Goal: Information Seeking & Learning: Learn about a topic

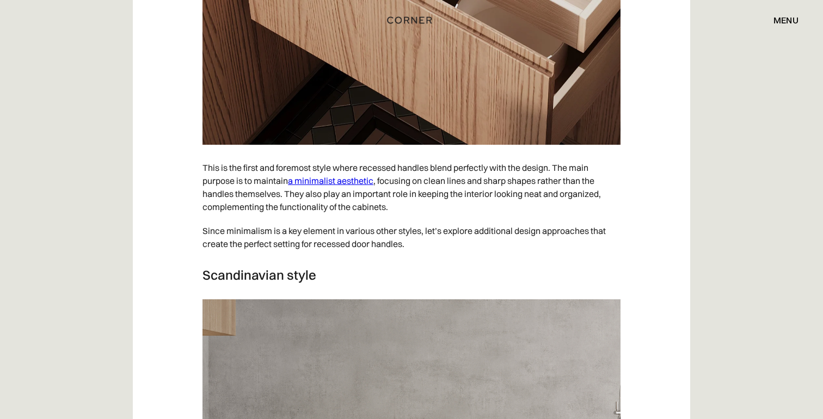
scroll to position [4483, 0]
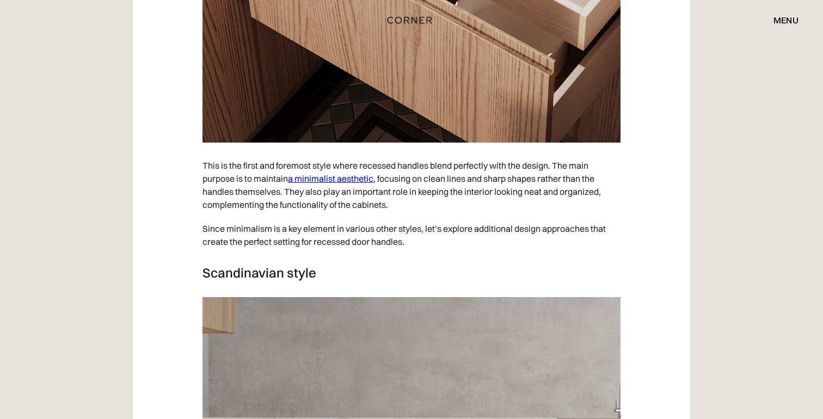
click at [317, 184] on link "a minimalist aesthetic" at bounding box center [330, 178] width 85 height 11
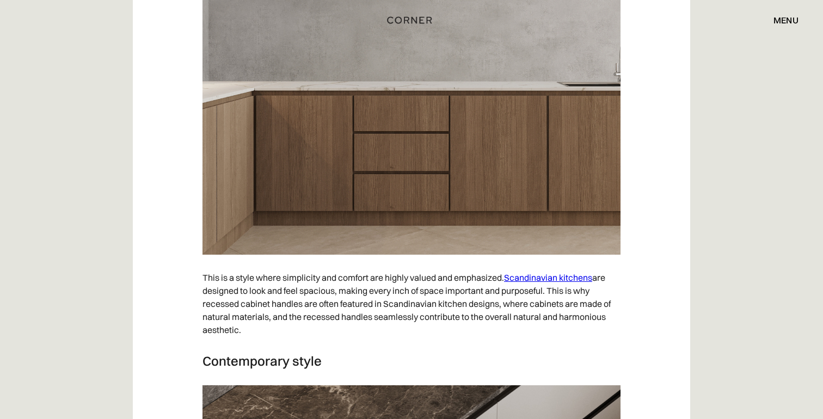
scroll to position [4820, 0]
click at [574, 282] on link "Scandinavian kitchens" at bounding box center [548, 277] width 88 height 11
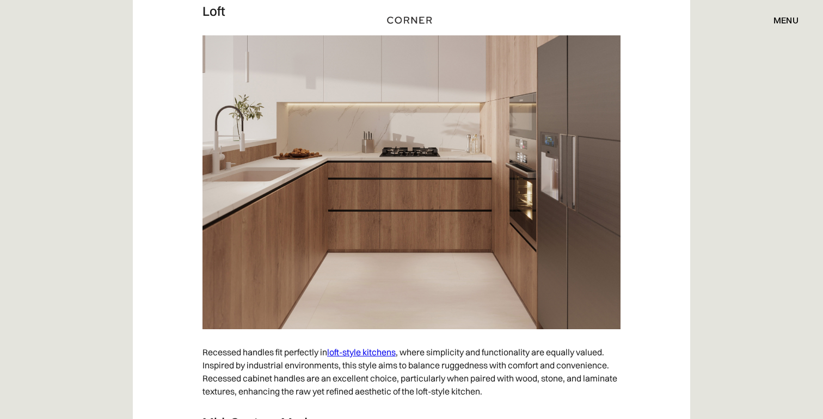
scroll to position [5595, 0]
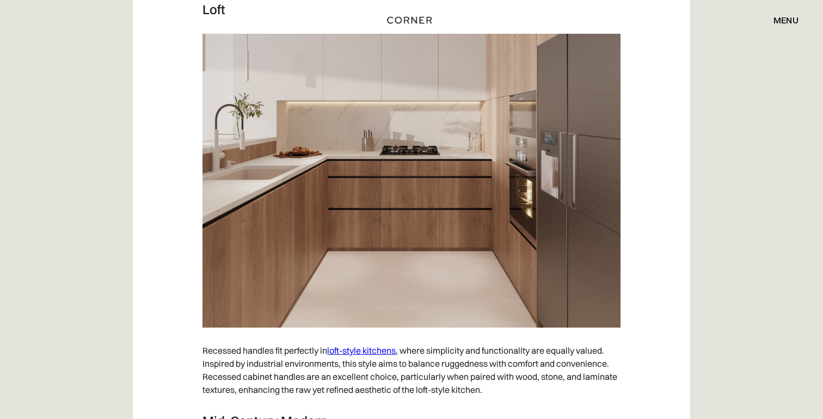
click at [348, 356] on link "loft-style kitchens" at bounding box center [361, 350] width 69 height 11
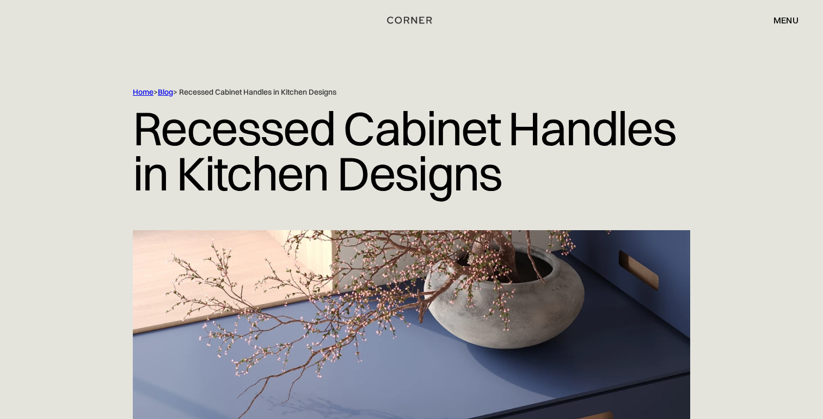
scroll to position [0, 0]
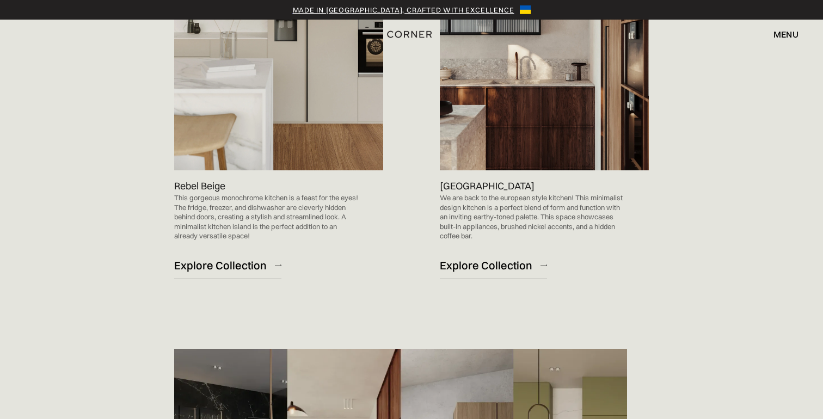
scroll to position [1063, 0]
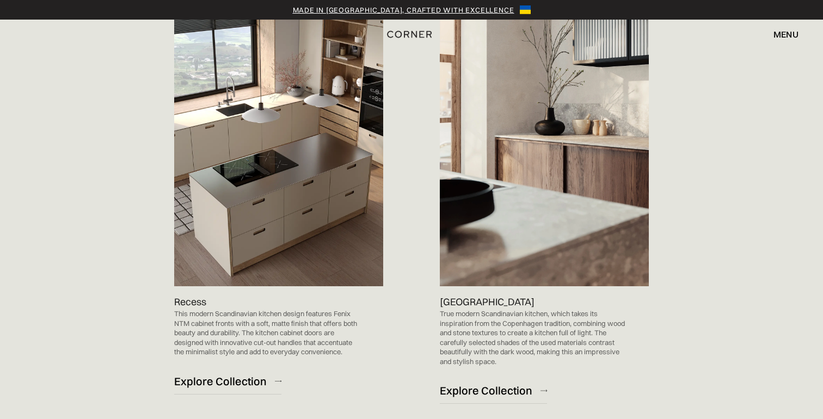
scroll to position [1088, 0]
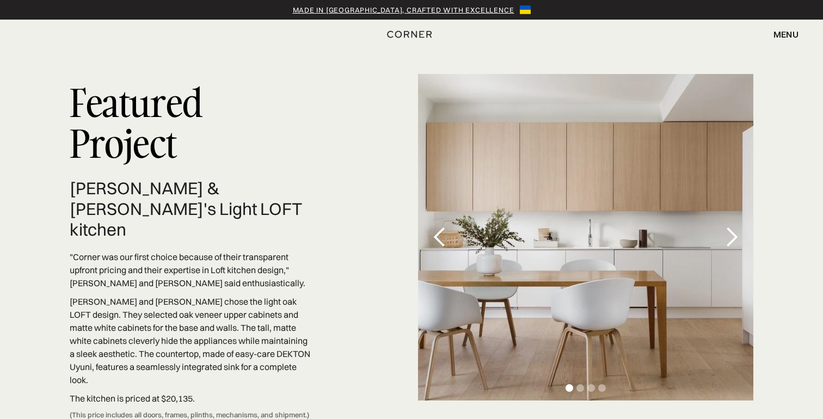
scroll to position [3124, 0]
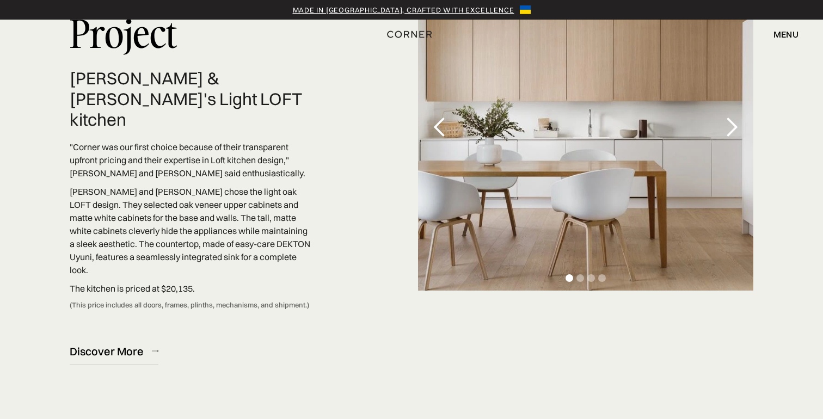
click at [731, 116] on div "next slide" at bounding box center [731, 127] width 22 height 22
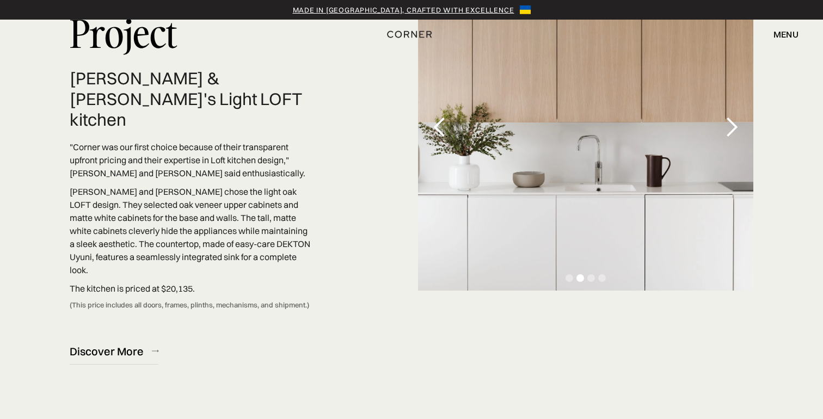
click at [734, 119] on div "next slide" at bounding box center [731, 127] width 22 height 22
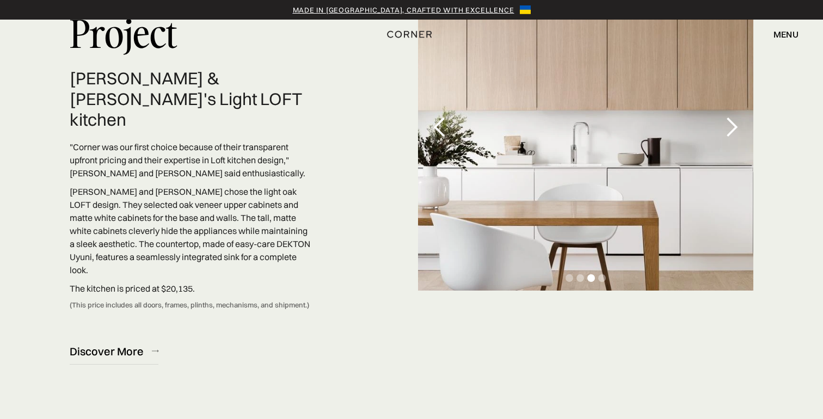
click at [734, 120] on div "next slide" at bounding box center [731, 127] width 22 height 22
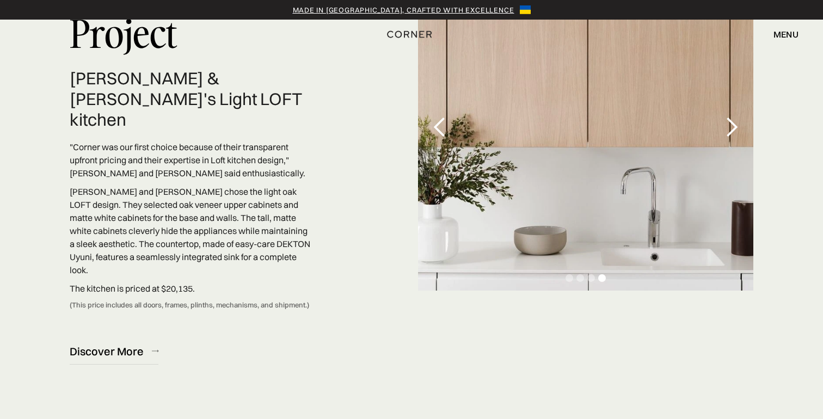
click at [733, 120] on div "next slide" at bounding box center [731, 127] width 22 height 22
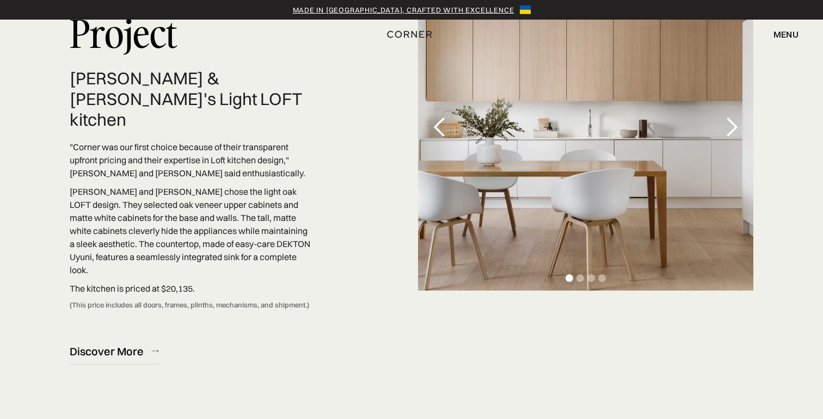
click at [733, 120] on div "next slide" at bounding box center [731, 127] width 22 height 22
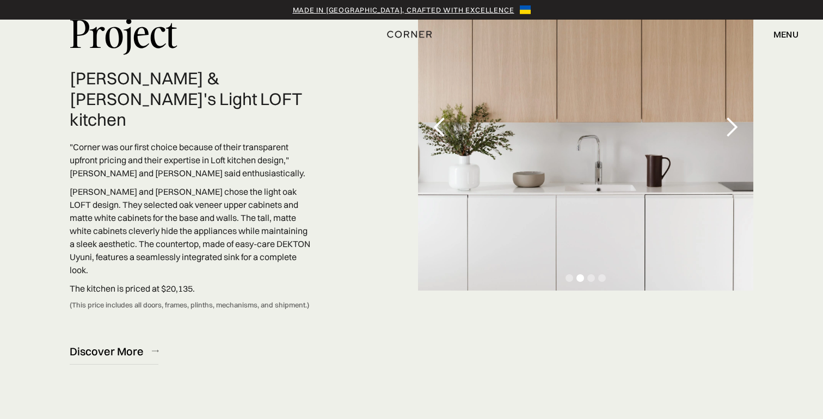
click at [733, 121] on div "next slide" at bounding box center [731, 127] width 22 height 22
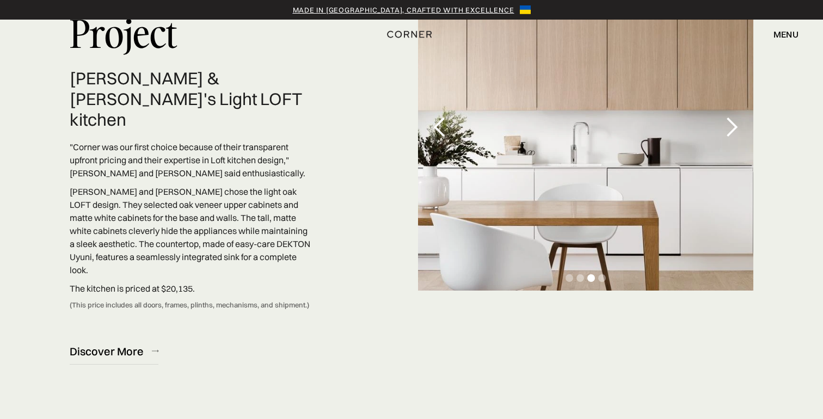
click at [733, 121] on div "next slide" at bounding box center [731, 127] width 22 height 22
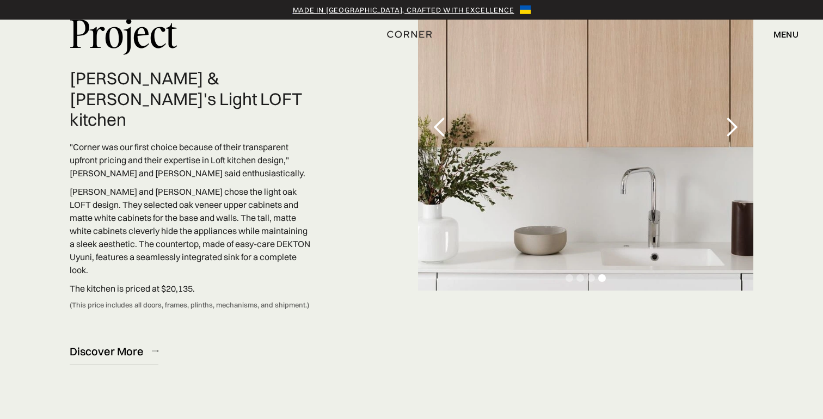
click at [733, 121] on div "next slide" at bounding box center [731, 127] width 22 height 22
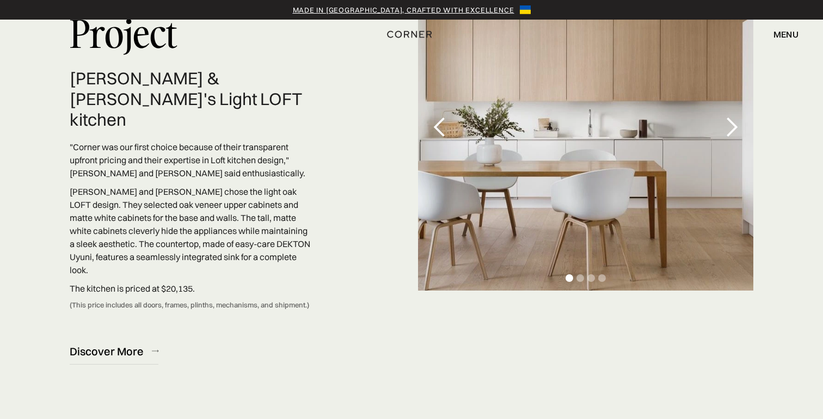
click at [733, 121] on div "next slide" at bounding box center [731, 127] width 22 height 22
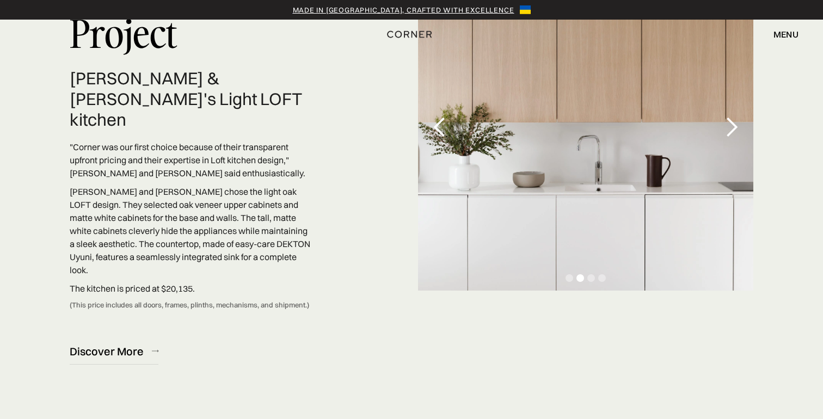
click at [733, 121] on div "next slide" at bounding box center [731, 127] width 22 height 22
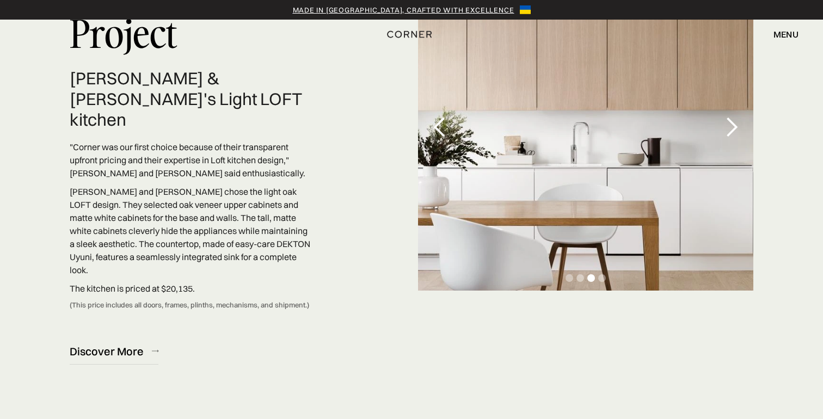
click at [733, 121] on div "next slide" at bounding box center [731, 127] width 22 height 22
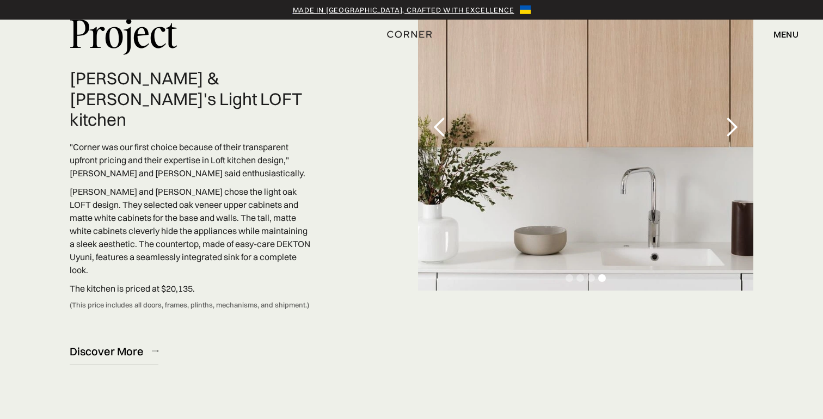
click at [733, 121] on div "next slide" at bounding box center [731, 127] width 22 height 22
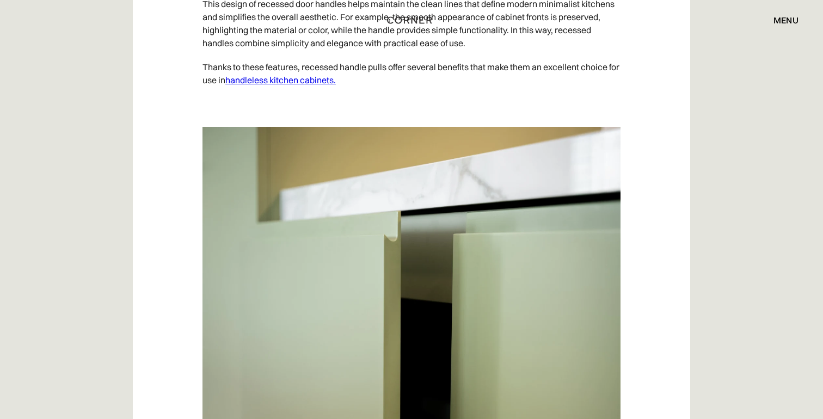
scroll to position [877, 0]
